Goal: Information Seeking & Learning: Learn about a topic

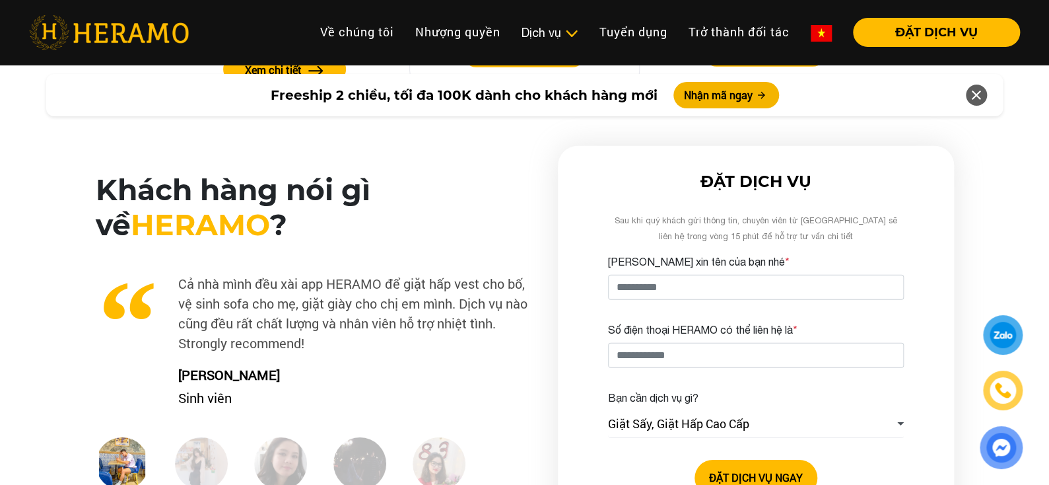
scroll to position [1585, 0]
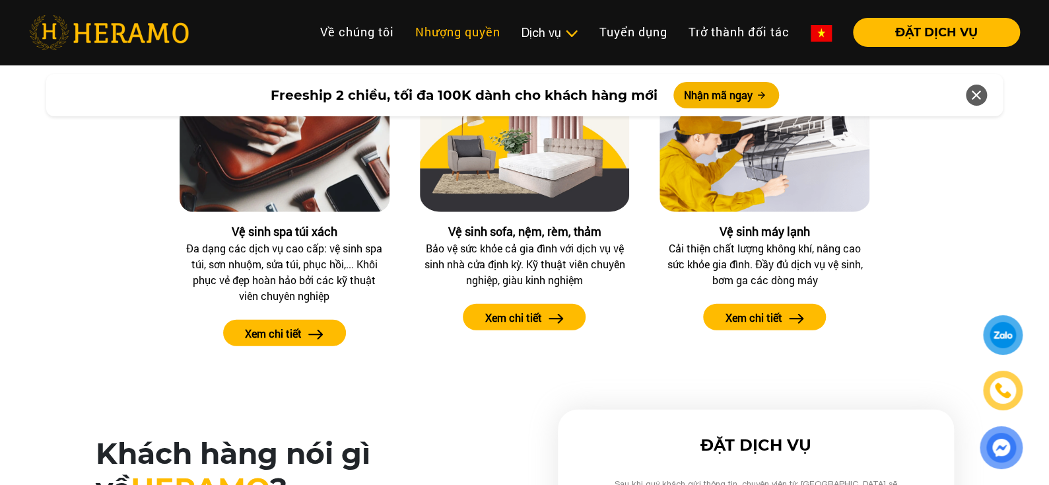
click at [485, 30] on link "Nhượng quyền" at bounding box center [458, 32] width 106 height 28
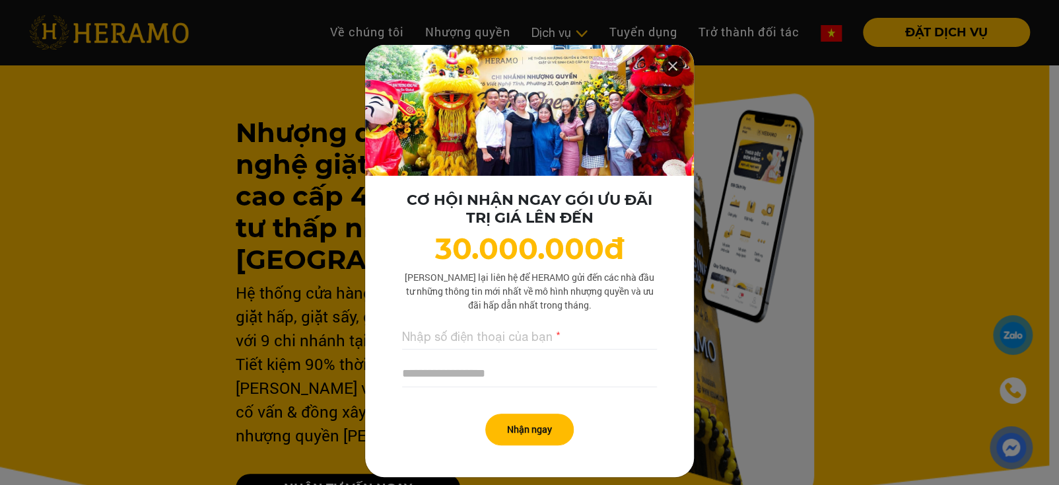
click at [667, 65] on icon at bounding box center [673, 66] width 16 height 24
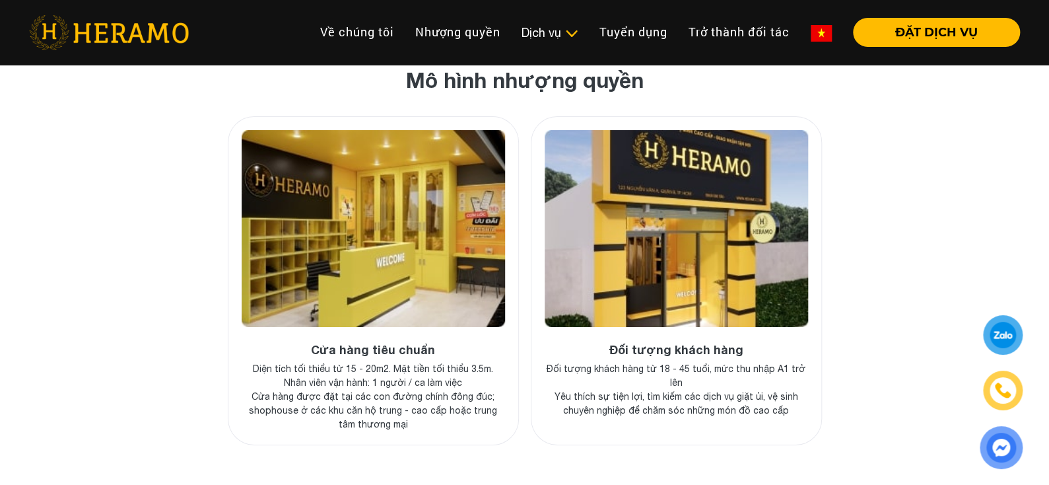
scroll to position [4812, 0]
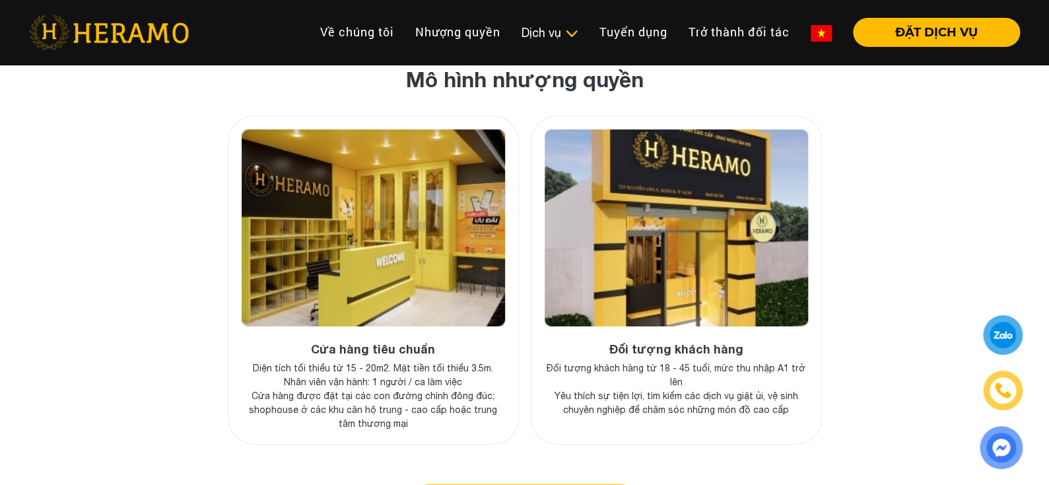
click at [429, 175] on img at bounding box center [373, 227] width 263 height 197
click at [361, 342] on h4 "Cửa hàng tiêu chuẩn" at bounding box center [373, 349] width 263 height 15
click at [375, 389] on p "Cửa hàng được đặt tại các con đường chính đông đúc; shophouse ở các khu căn hộ …" at bounding box center [373, 410] width 263 height 42
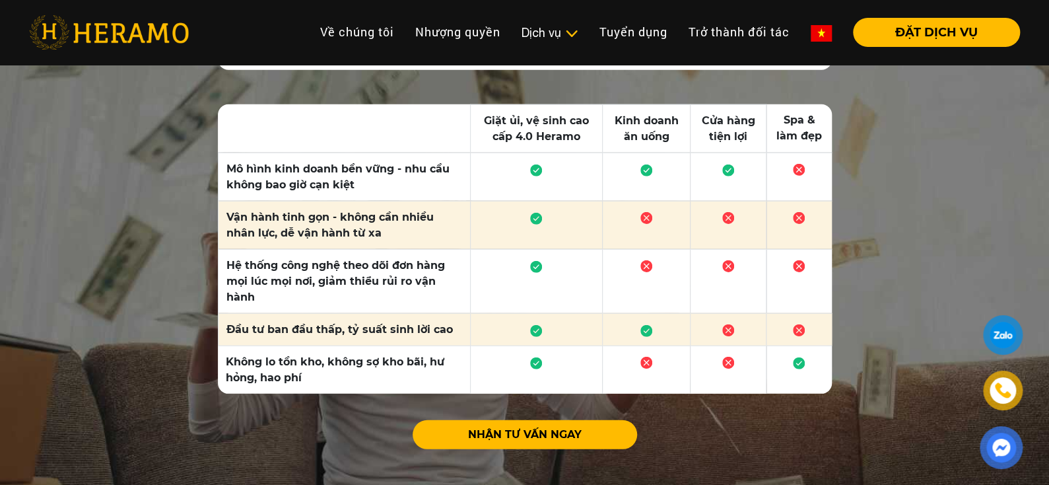
scroll to position [3954, 0]
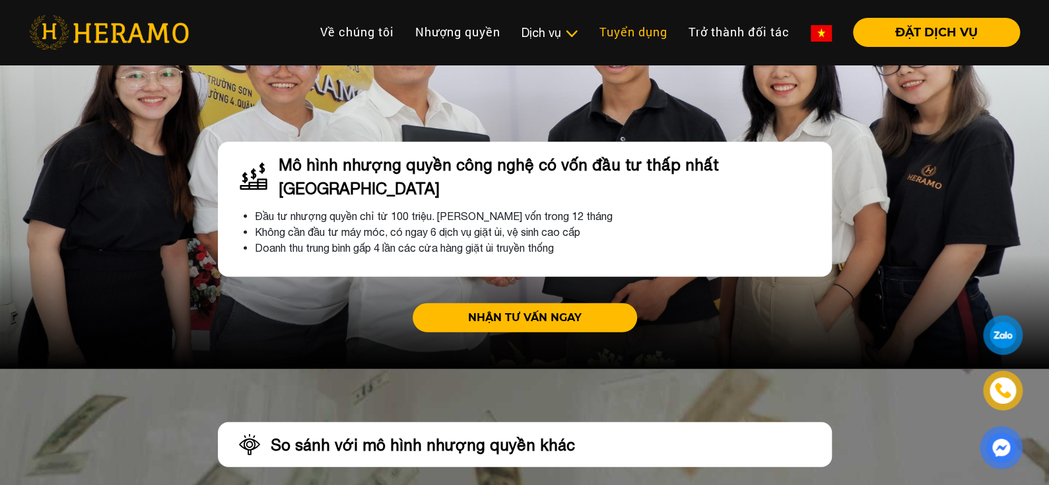
click at [612, 40] on link "Tuyển dụng" at bounding box center [633, 32] width 89 height 28
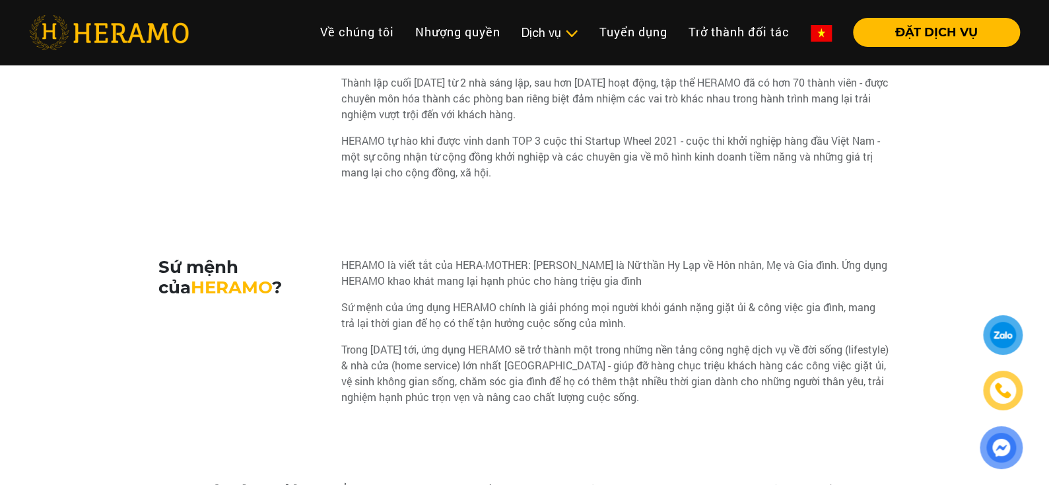
scroll to position [66, 0]
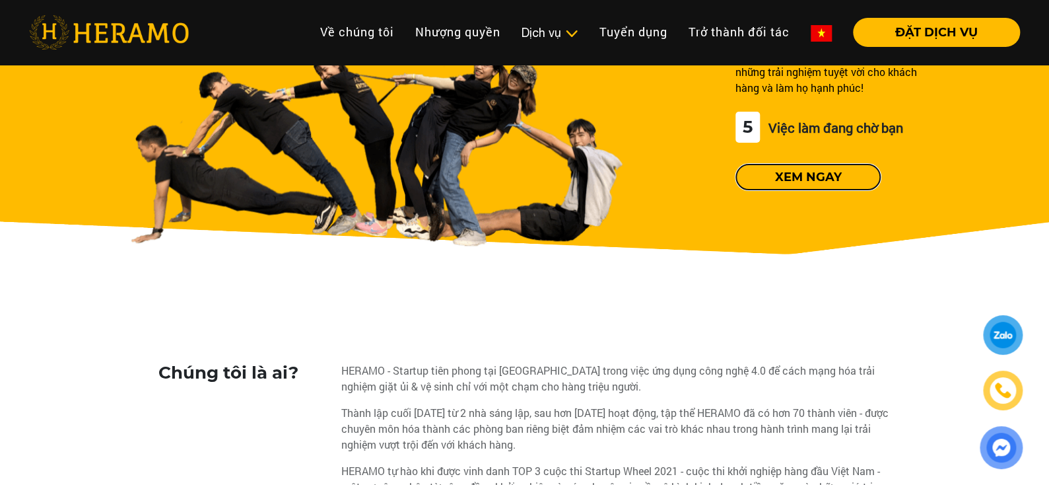
click at [844, 170] on button "Xem ngay" at bounding box center [808, 177] width 145 height 26
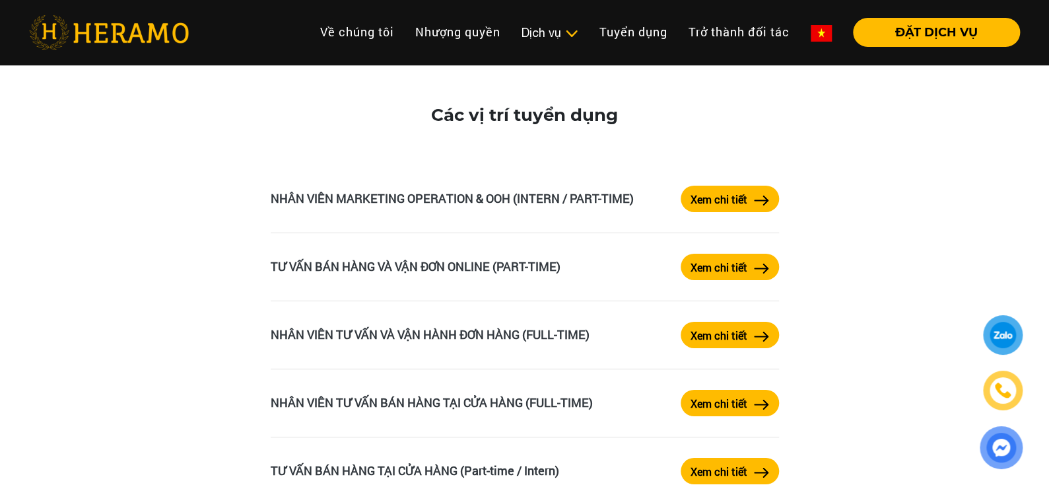
scroll to position [2241, 0]
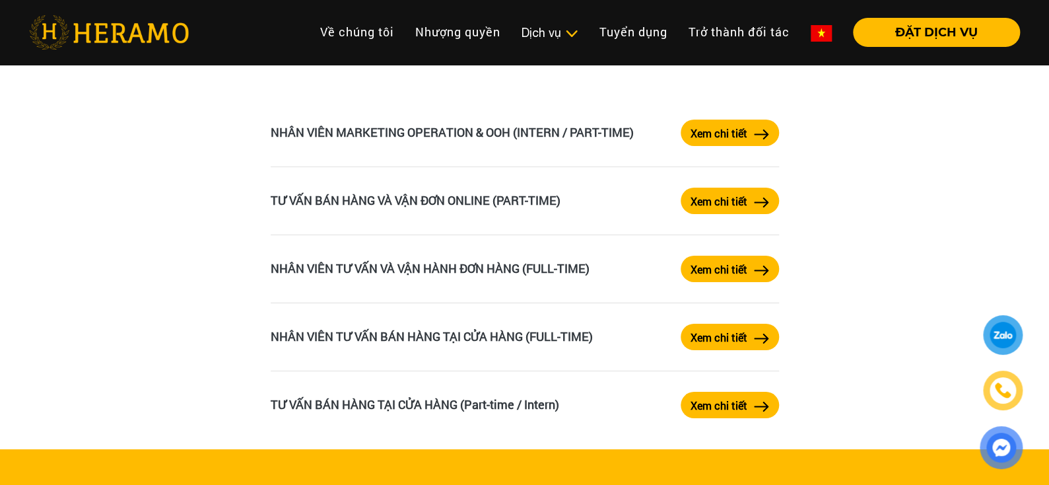
click at [720, 267] on label "Xem chi tiết" at bounding box center [719, 270] width 57 height 16
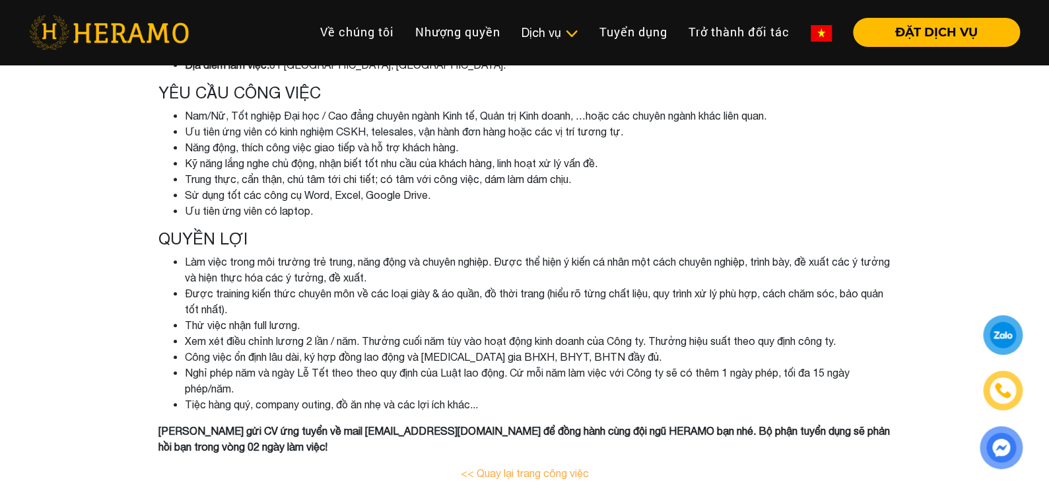
scroll to position [594, 0]
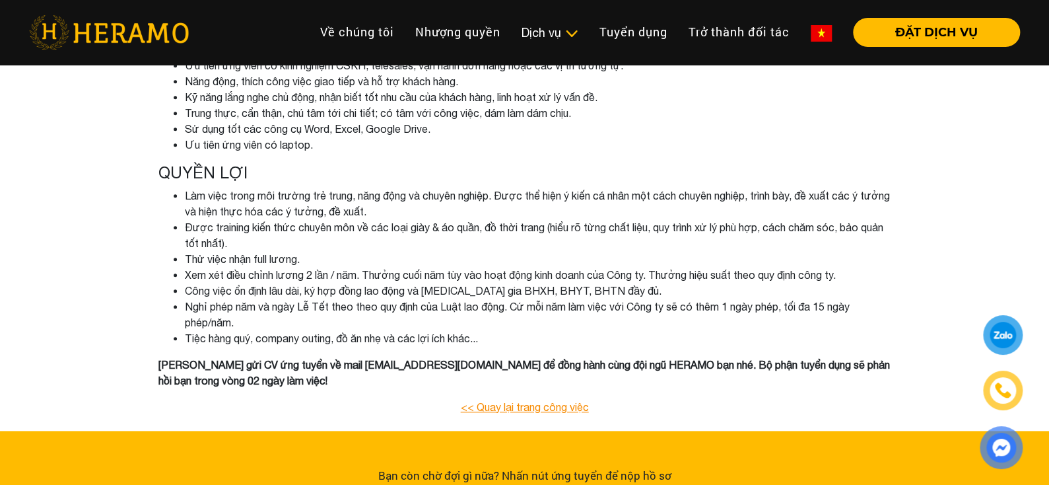
click at [561, 407] on link "<< Quay lại trang công việc" at bounding box center [525, 407] width 128 height 12
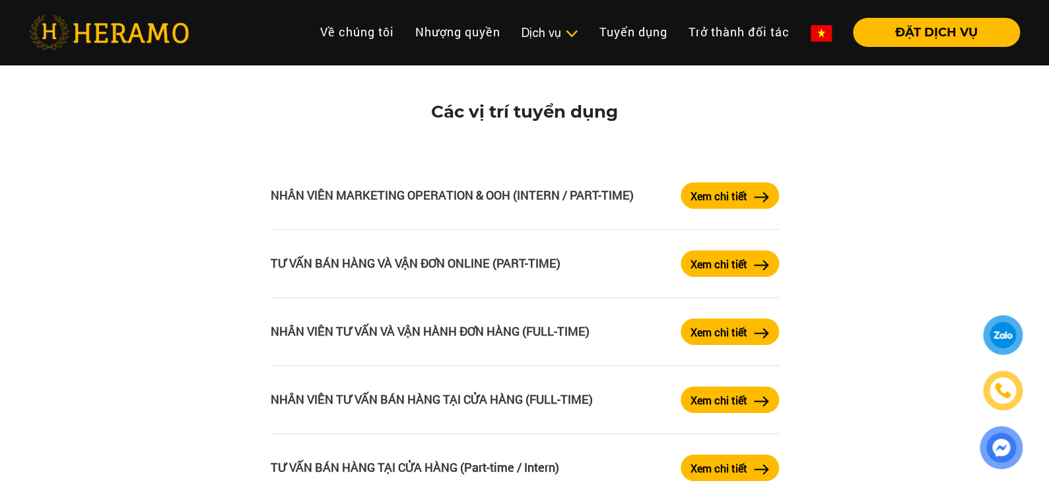
scroll to position [2245, 0]
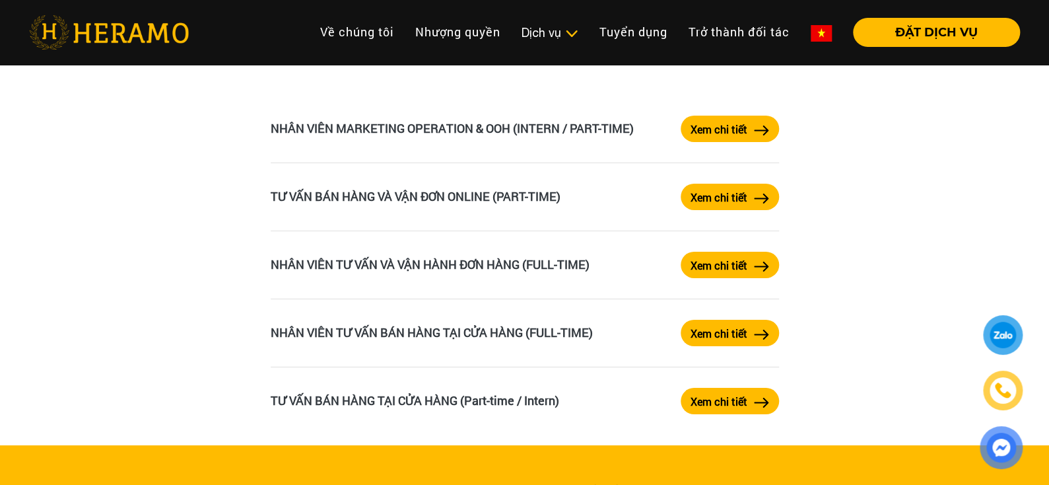
click at [710, 263] on label "Xem chi tiết" at bounding box center [719, 266] width 57 height 16
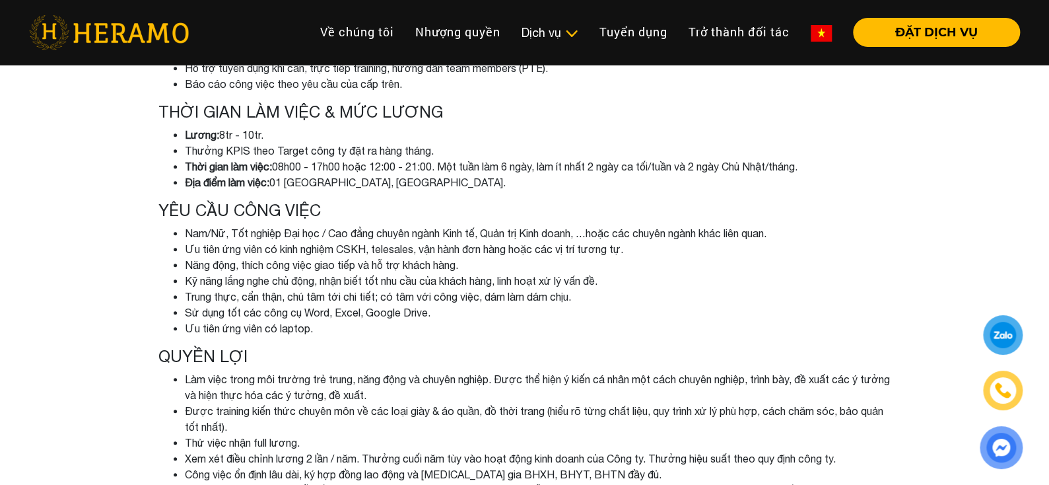
scroll to position [343, 0]
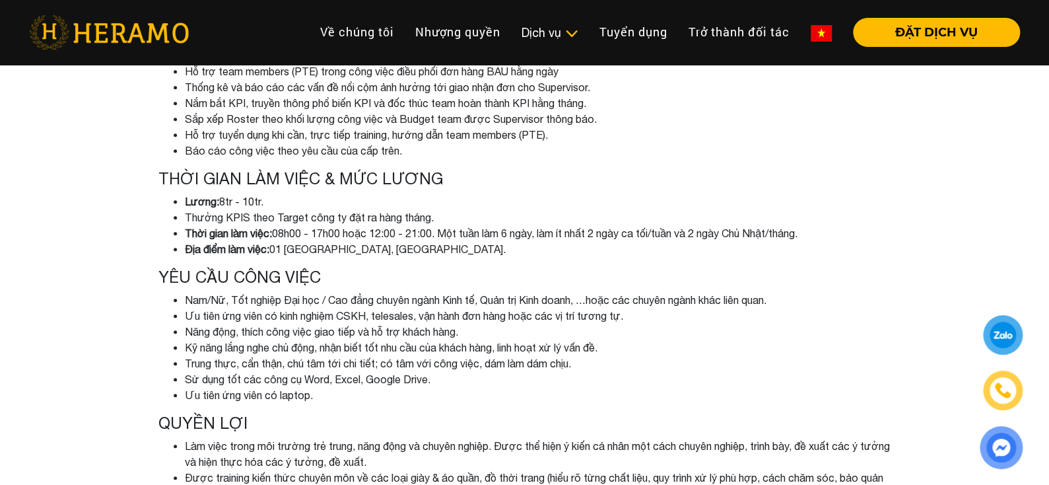
scroll to position [2245, 0]
